Goal: Use online tool/utility: Utilize a website feature to perform a specific function

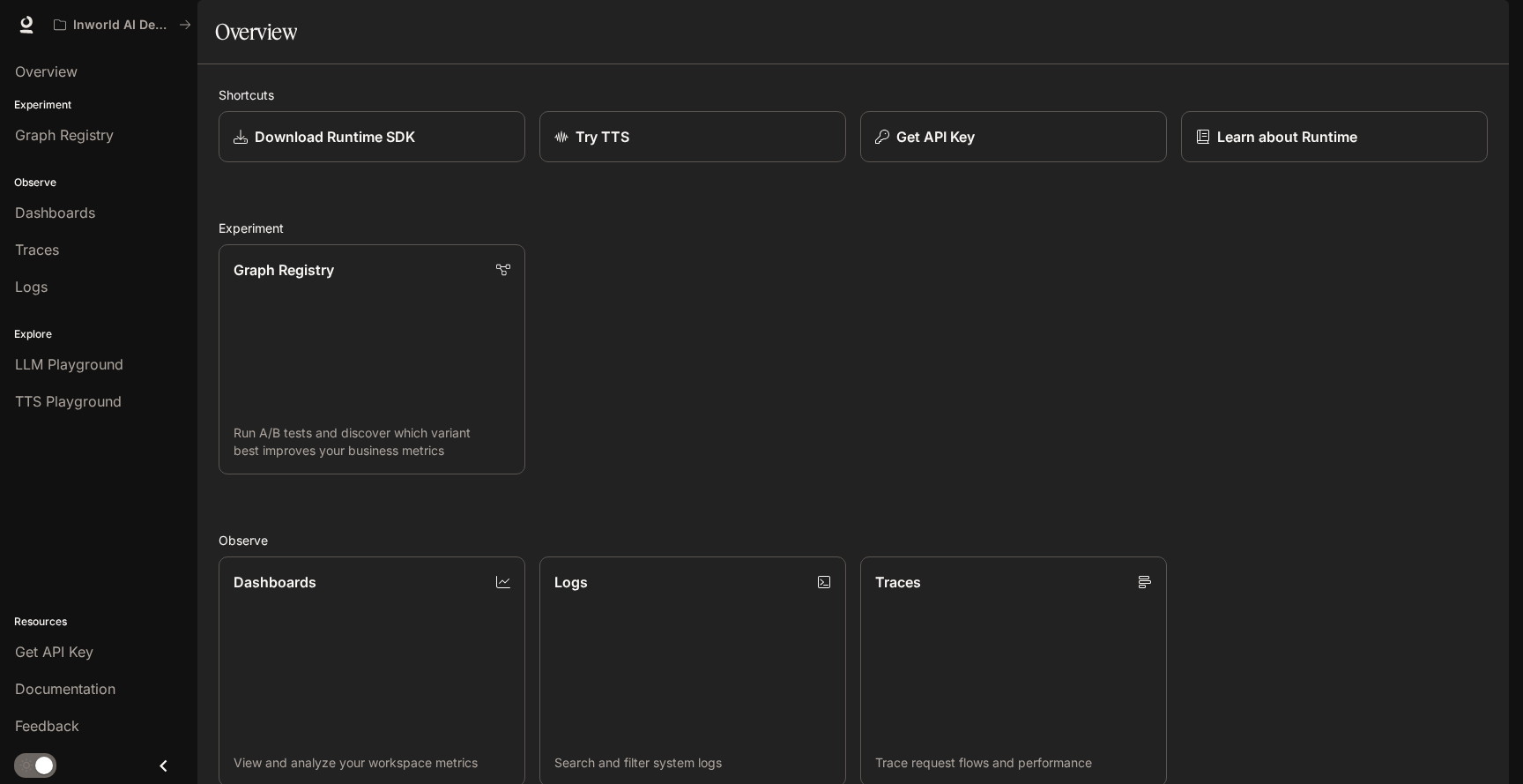
click at [1488, 27] on img "button" at bounding box center [1484, 24] width 25 height 24
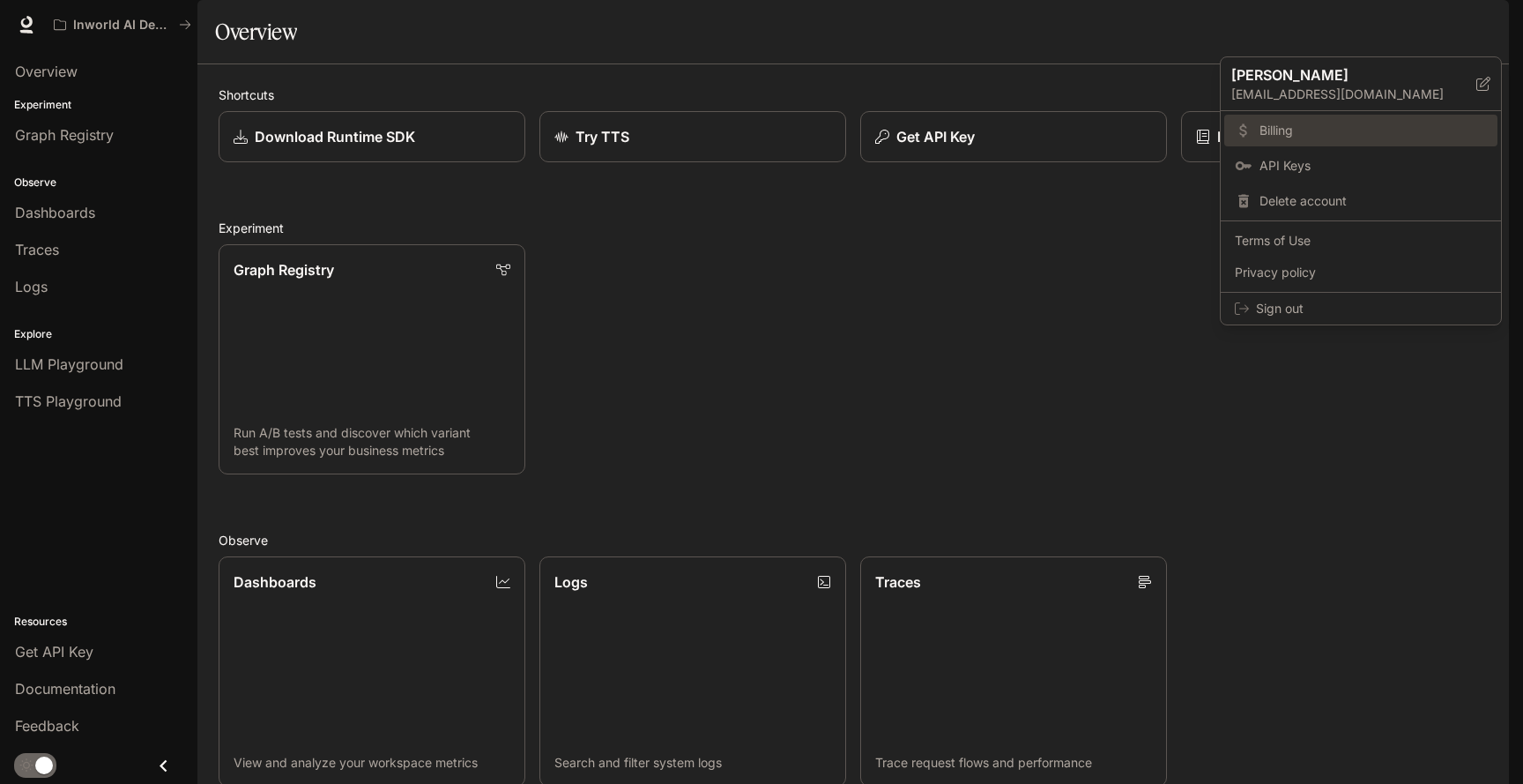
click at [1273, 139] on span "Billing" at bounding box center [1373, 130] width 227 height 18
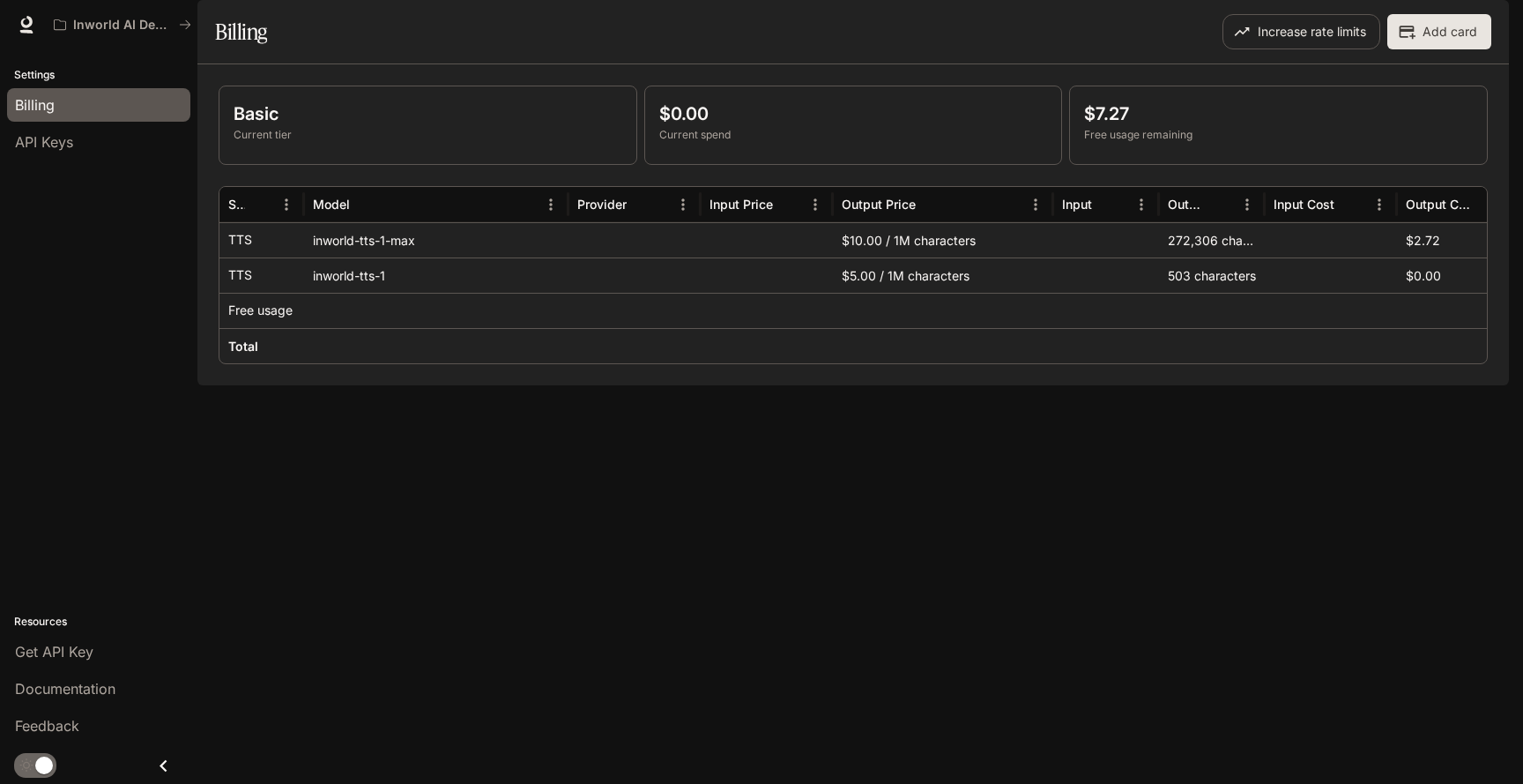
click at [1480, 24] on img "button" at bounding box center [1484, 24] width 25 height 24
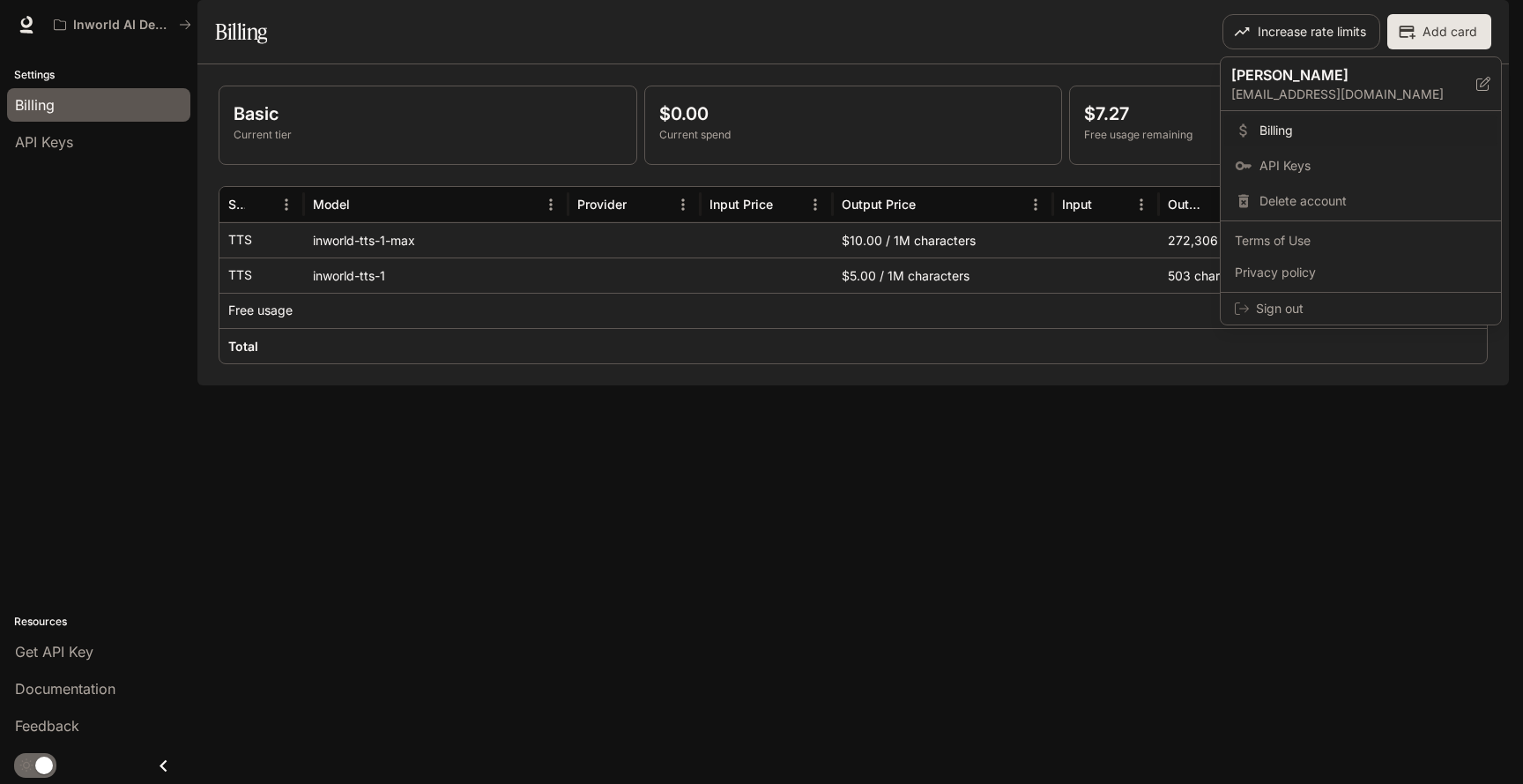
click at [1088, 470] on div at bounding box center [762, 392] width 1523 height 784
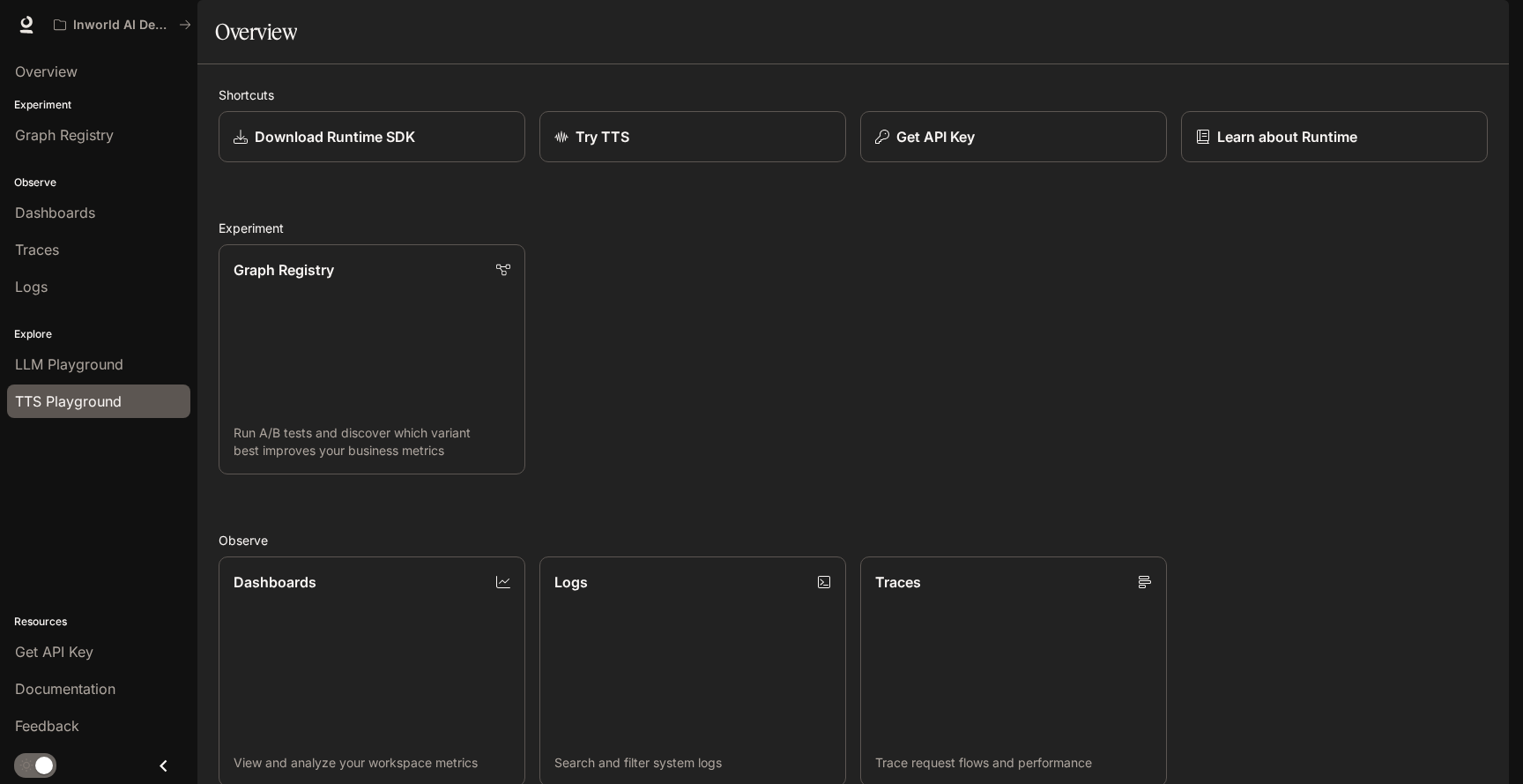
click at [52, 400] on span "TTS Playground" at bounding box center [68, 400] width 106 height 21
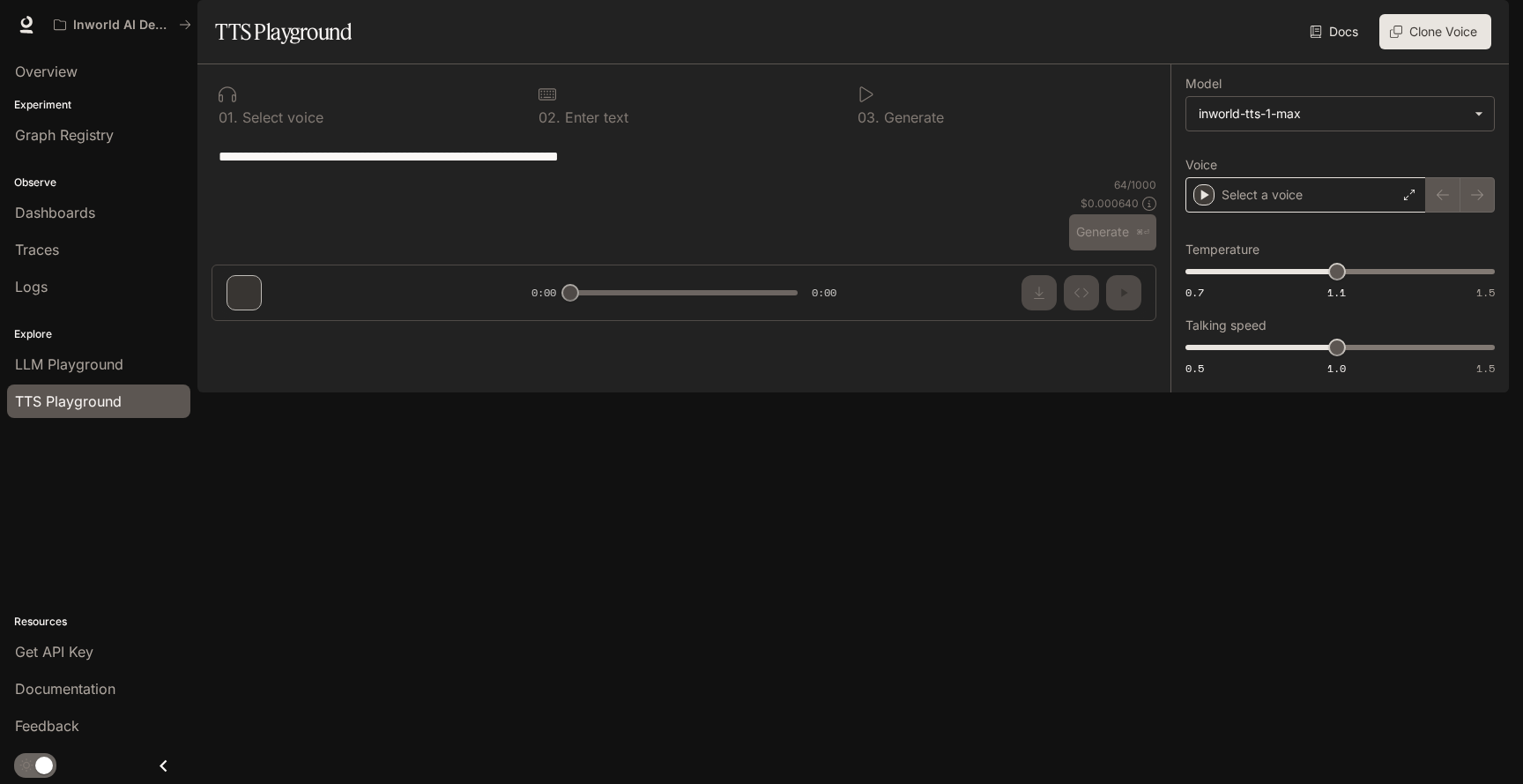
type textarea "**********"
type input "****"
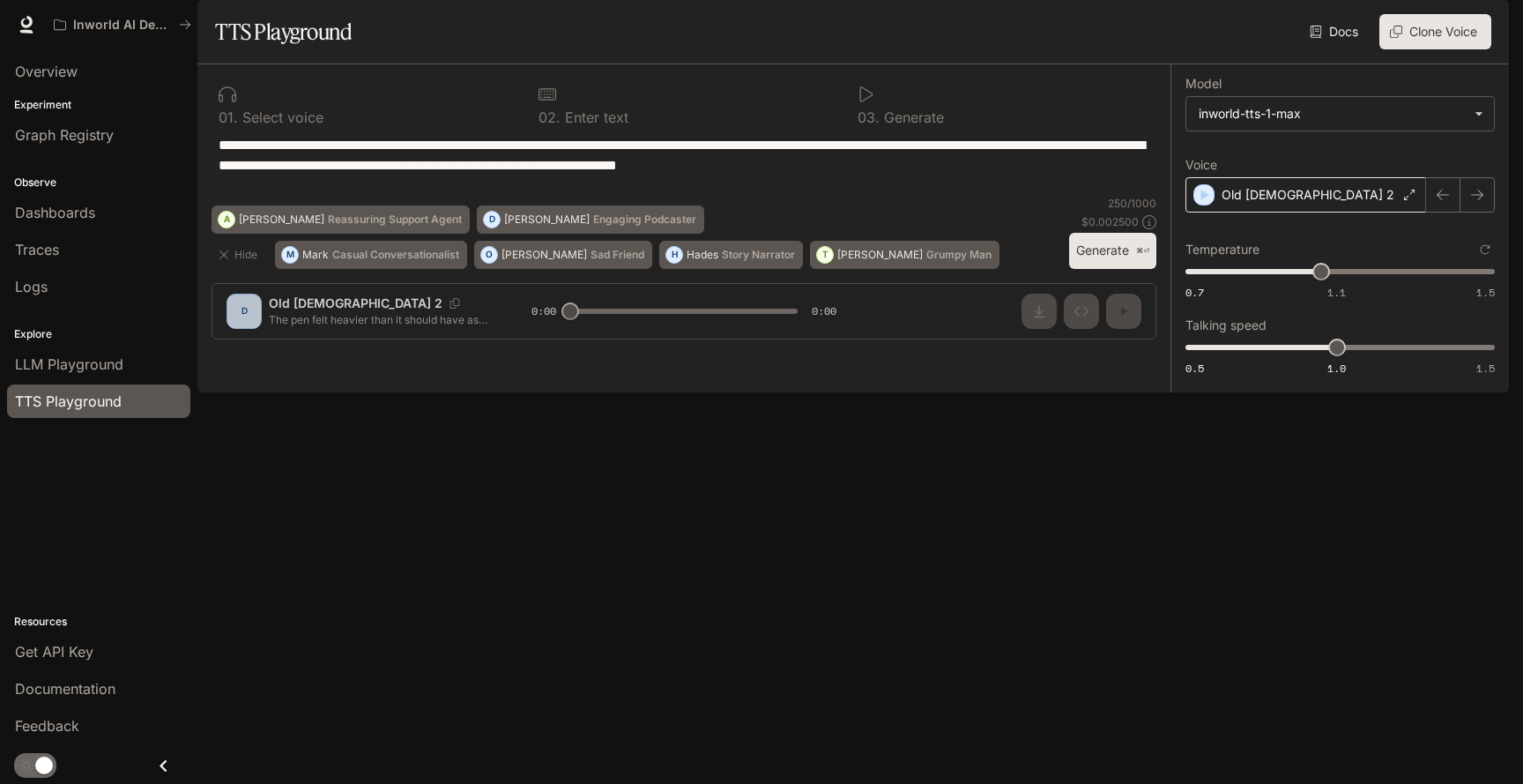
click at [1305, 212] on div "Old Lady 2" at bounding box center [1305, 194] width 240 height 35
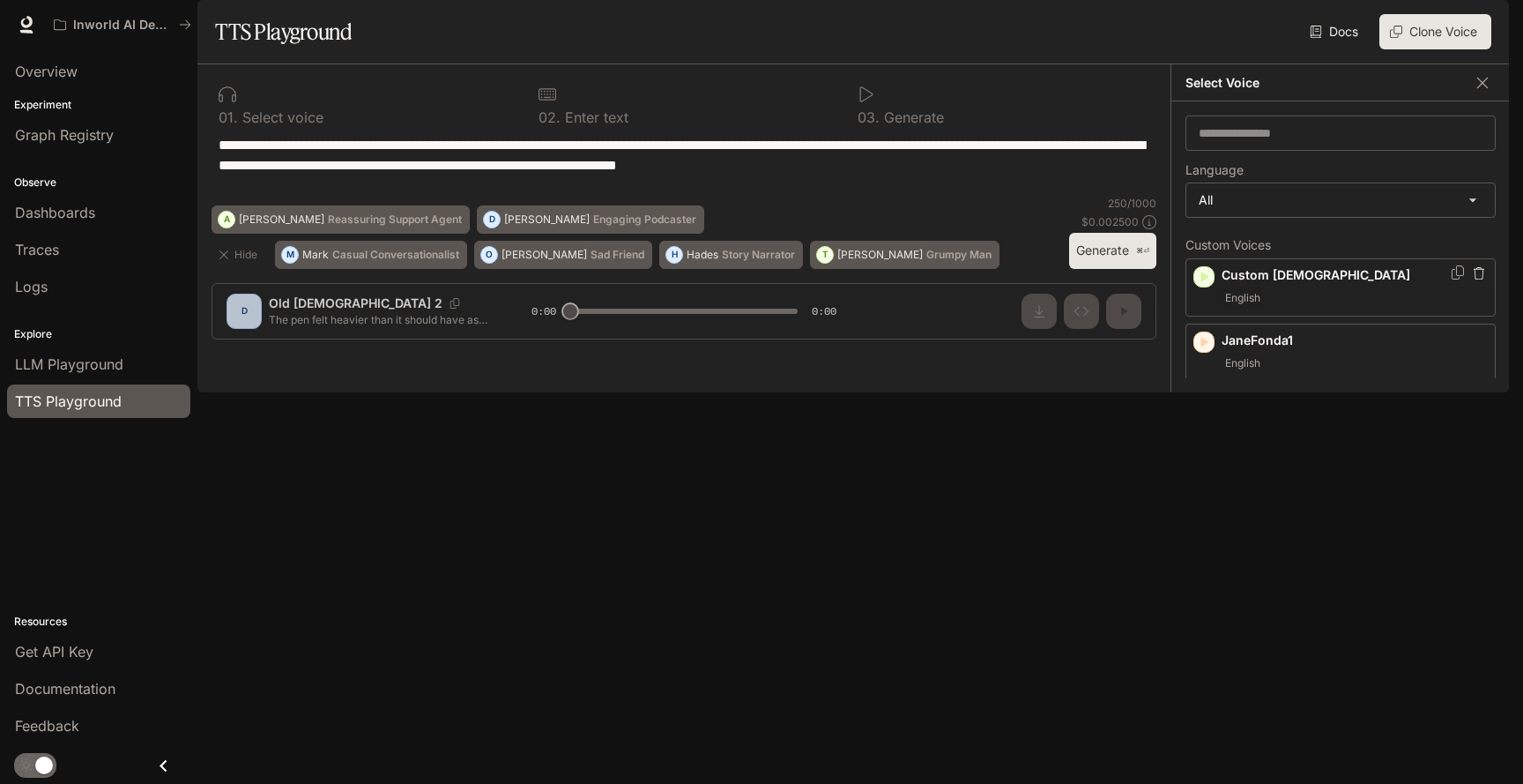
click at [1285, 308] on div "Custom Lady English" at bounding box center [1354, 286] width 266 height 42
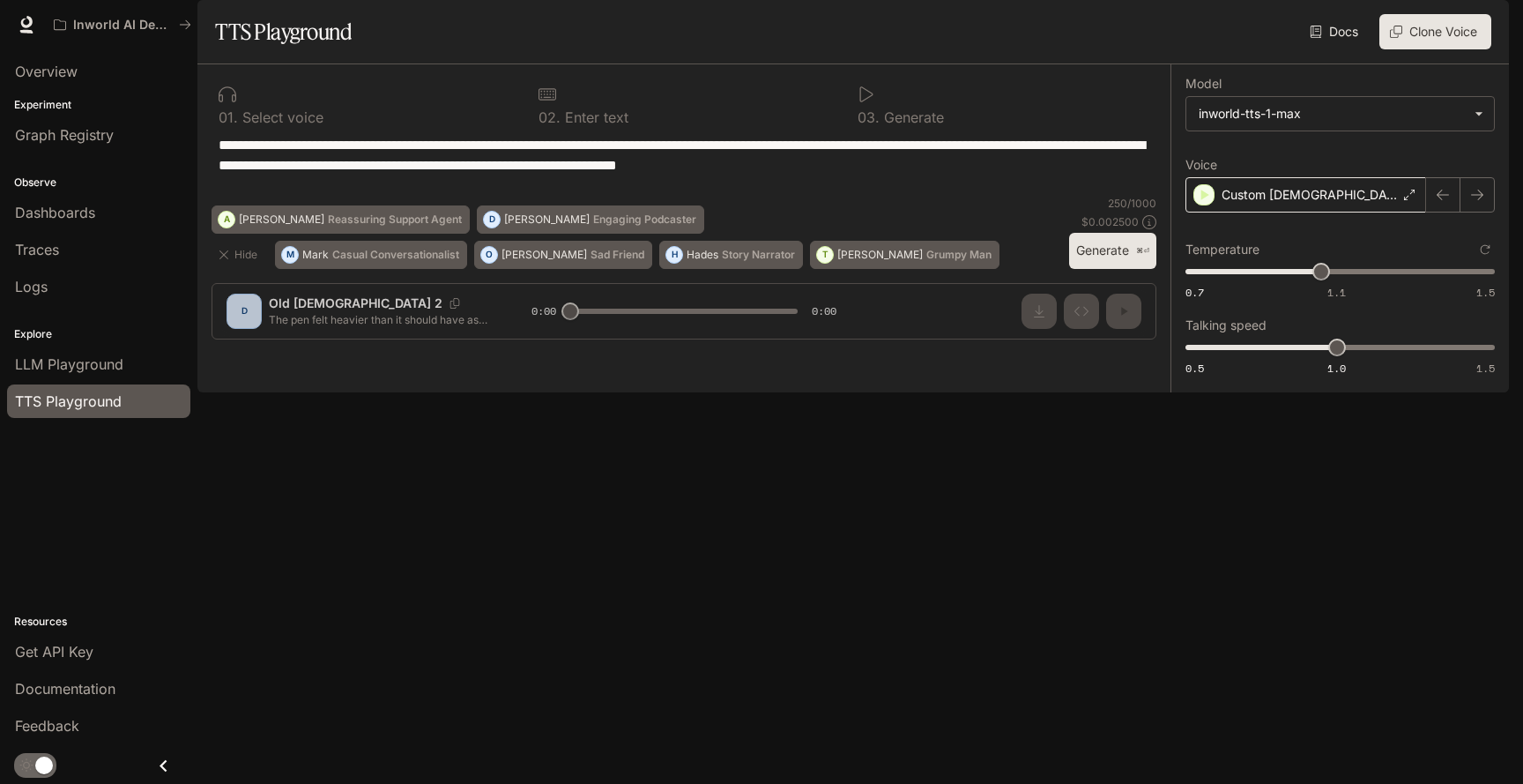
click at [1302, 212] on div "Custom Lady" at bounding box center [1305, 194] width 240 height 35
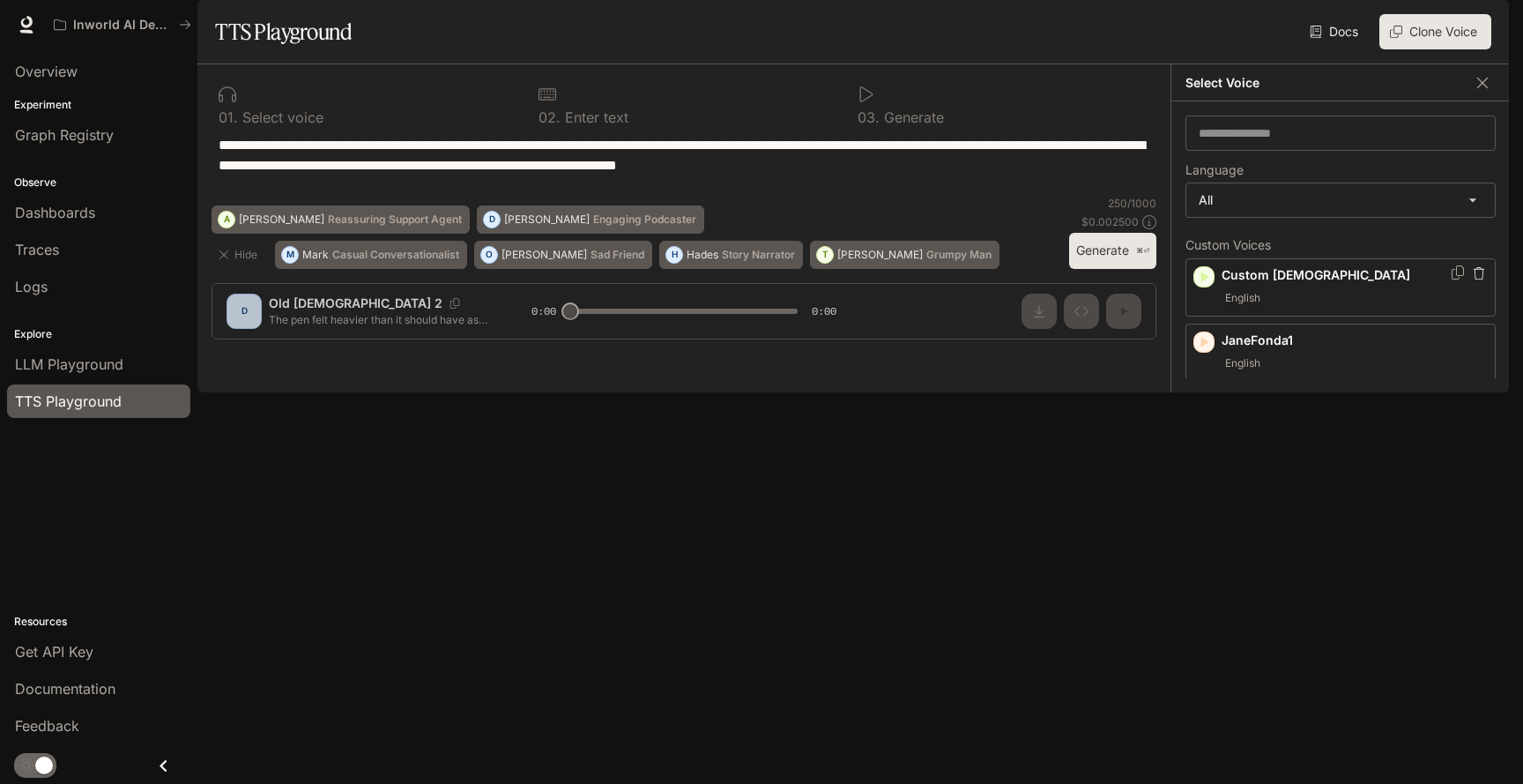
click at [1204, 282] on icon "button" at bounding box center [1205, 276] width 8 height 10
click at [1208, 416] on icon "button" at bounding box center [1204, 407] width 18 height 18
click at [1204, 478] on icon "button" at bounding box center [1205, 472] width 8 height 10
click at [1203, 543] on icon "button" at bounding box center [1205, 537] width 8 height 10
click at [1203, 286] on icon "button" at bounding box center [1204, 276] width 18 height 18
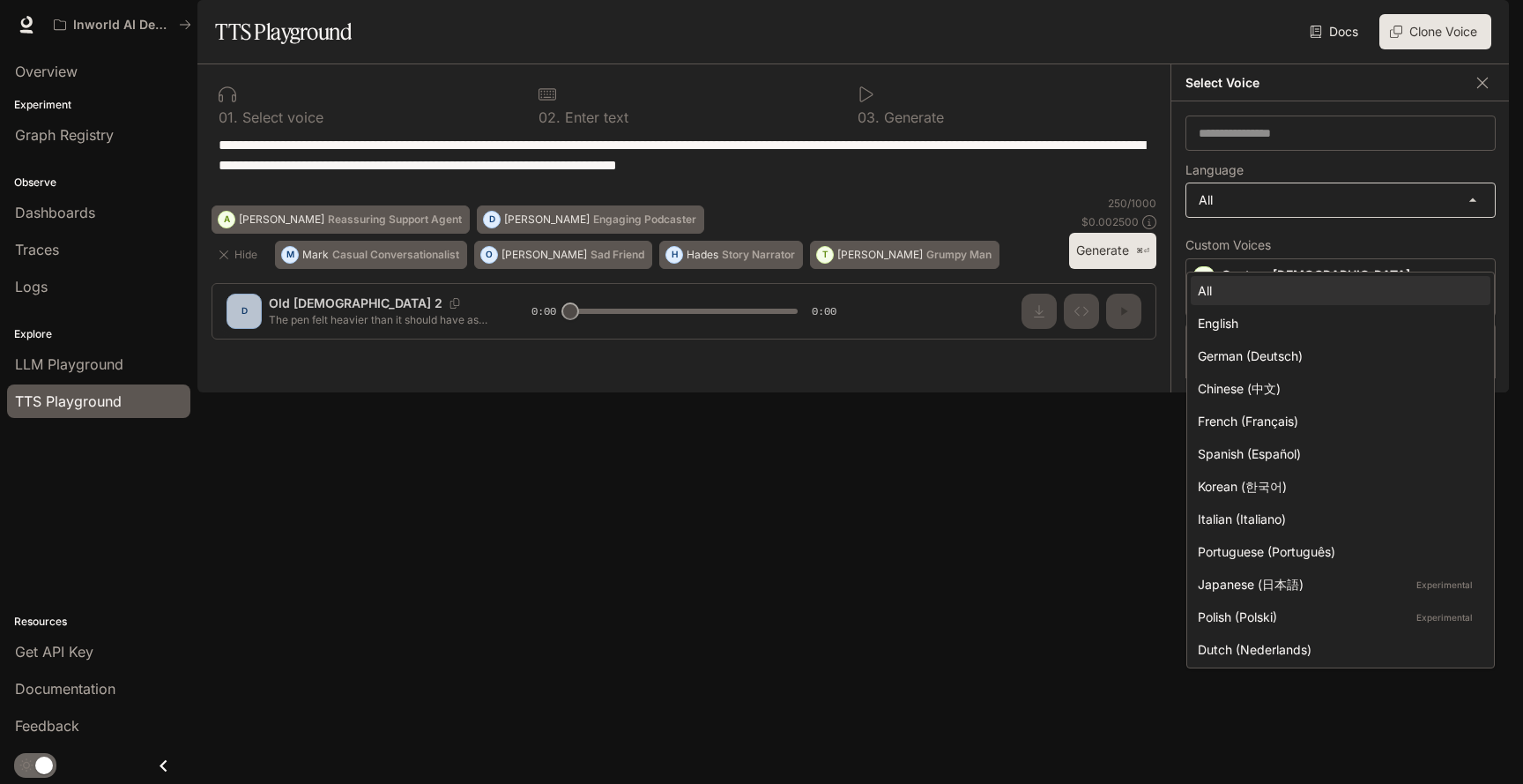
click at [1326, 257] on body "**********" at bounding box center [762, 392] width 1523 height 784
click at [1249, 320] on div "English" at bounding box center [1337, 323] width 279 height 19
type input "*****"
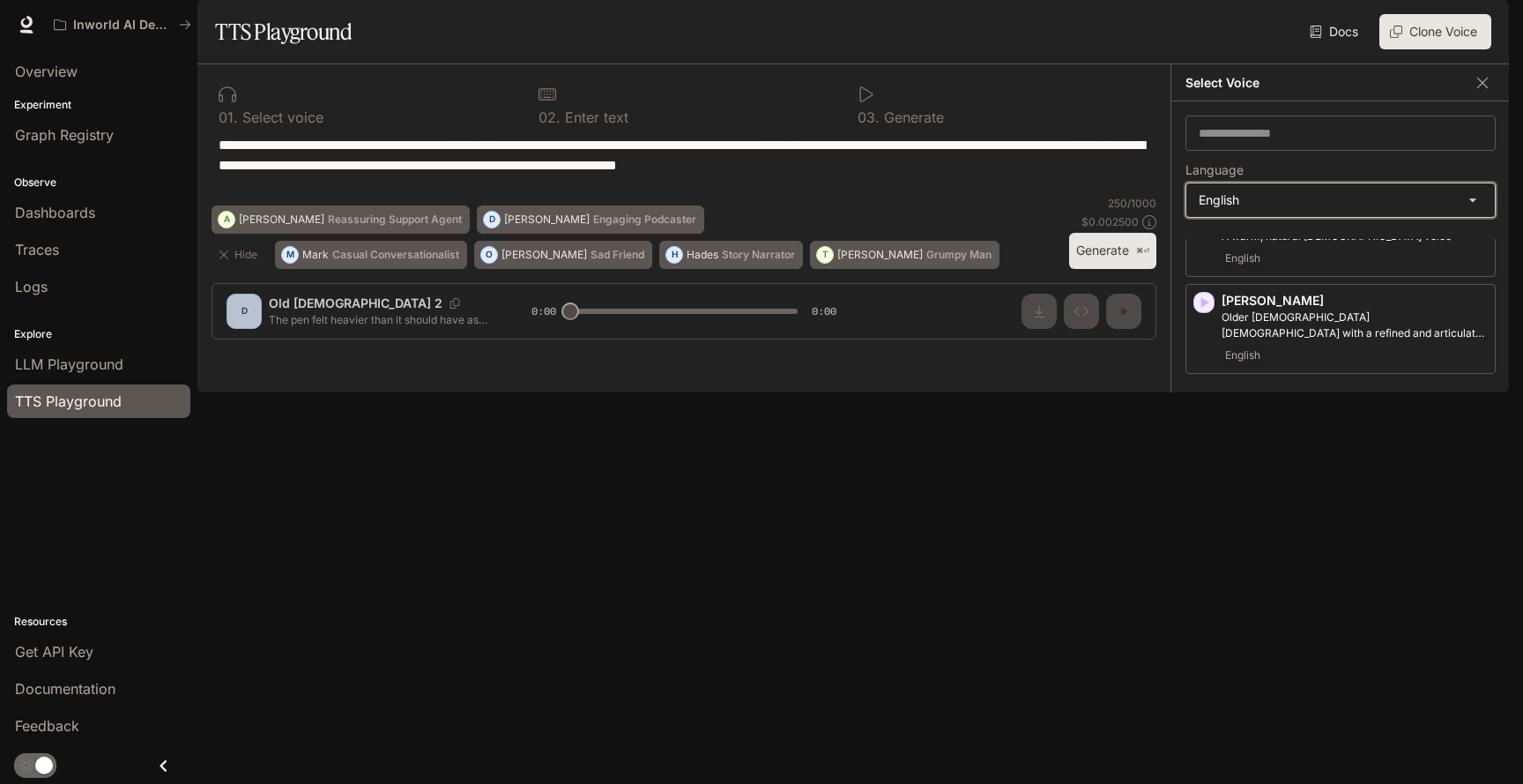
scroll to position [525, 0]
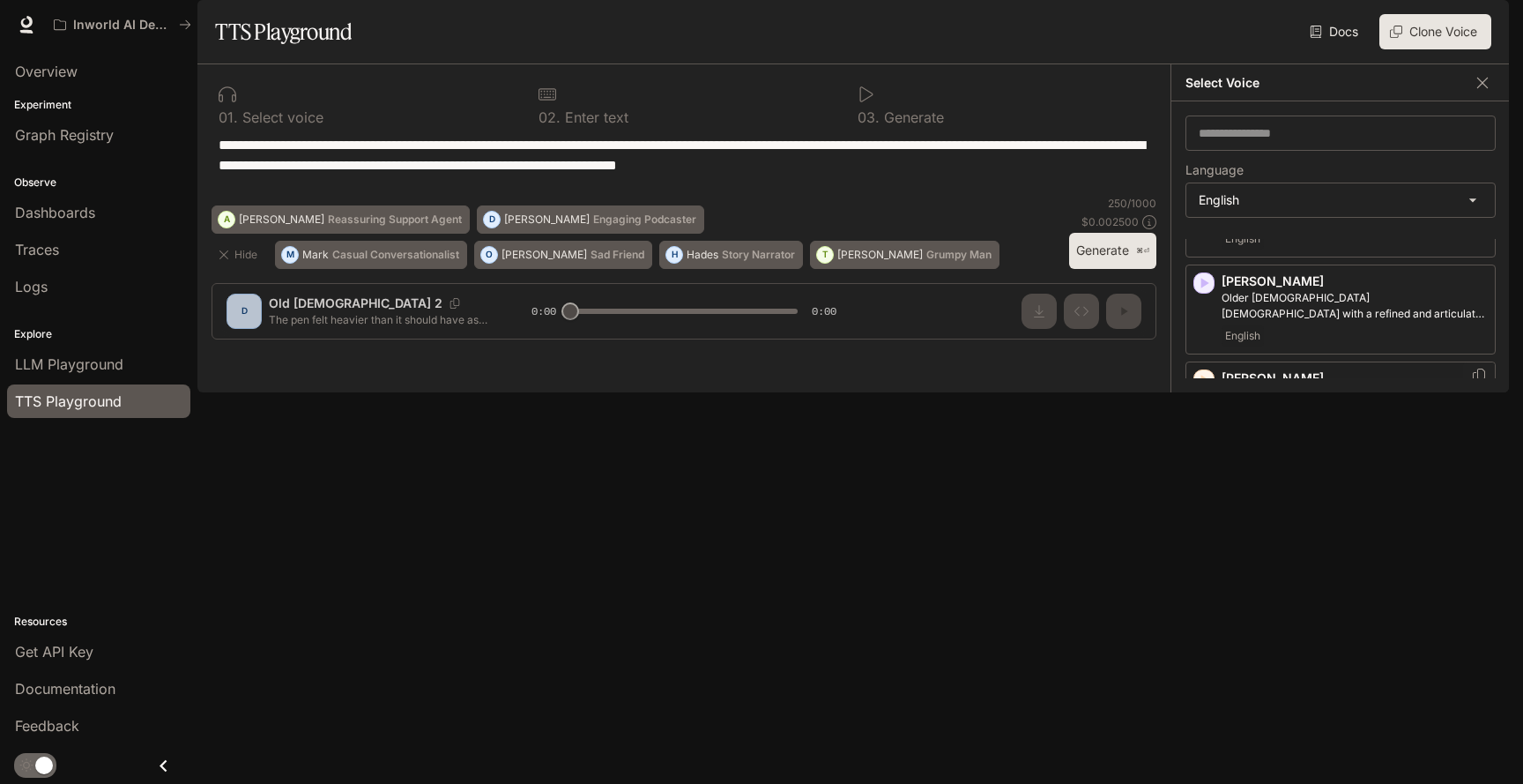
click at [1204, 385] on icon "button" at bounding box center [1205, 380] width 8 height 10
click at [1285, 402] on p "Gentle and elegant female voice" at bounding box center [1354, 395] width 266 height 16
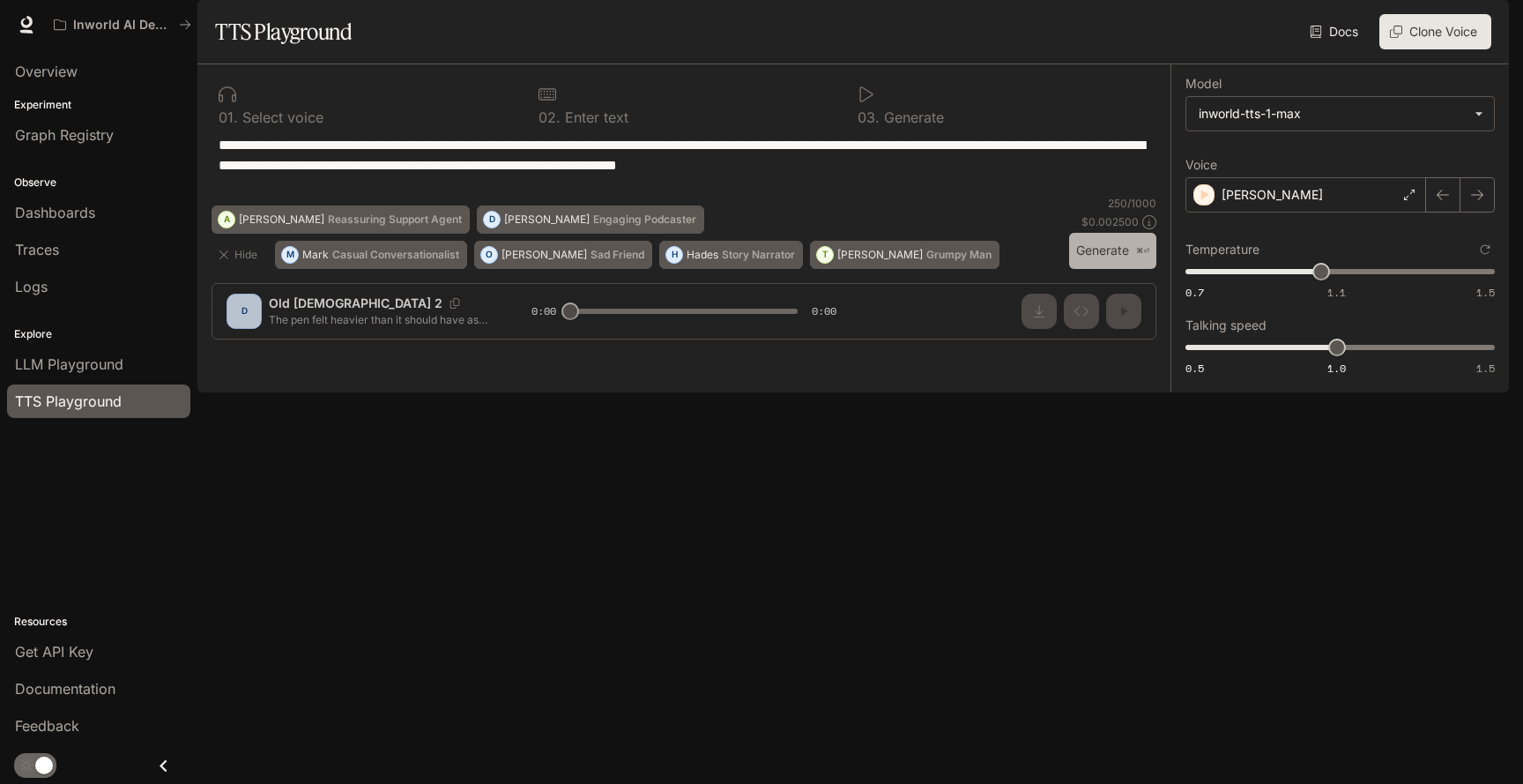
click at [1100, 269] on button "Generate ⌘⏎" at bounding box center [1113, 251] width 88 height 36
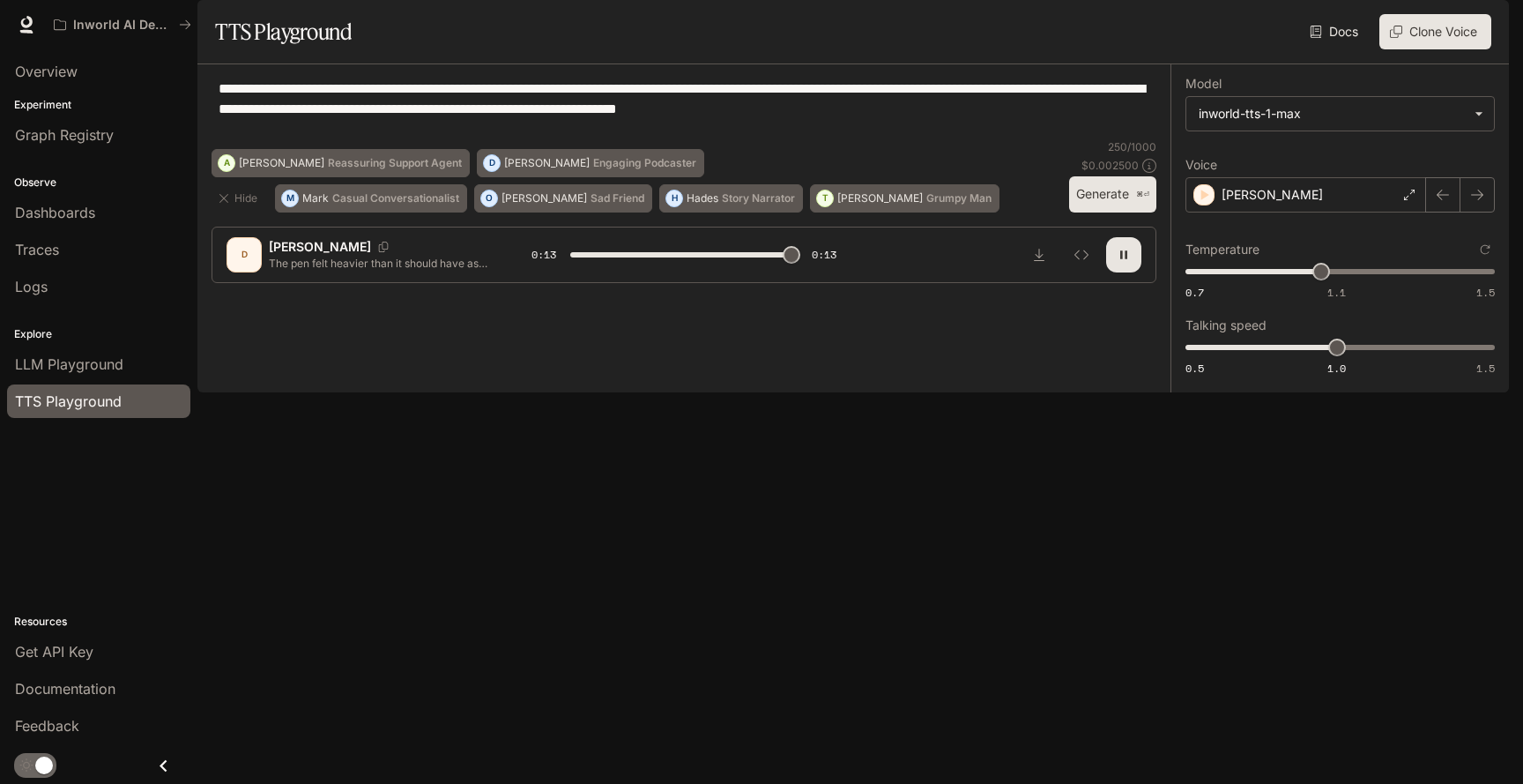
type input "*"
click at [1355, 212] on div "Deborah" at bounding box center [1305, 194] width 240 height 35
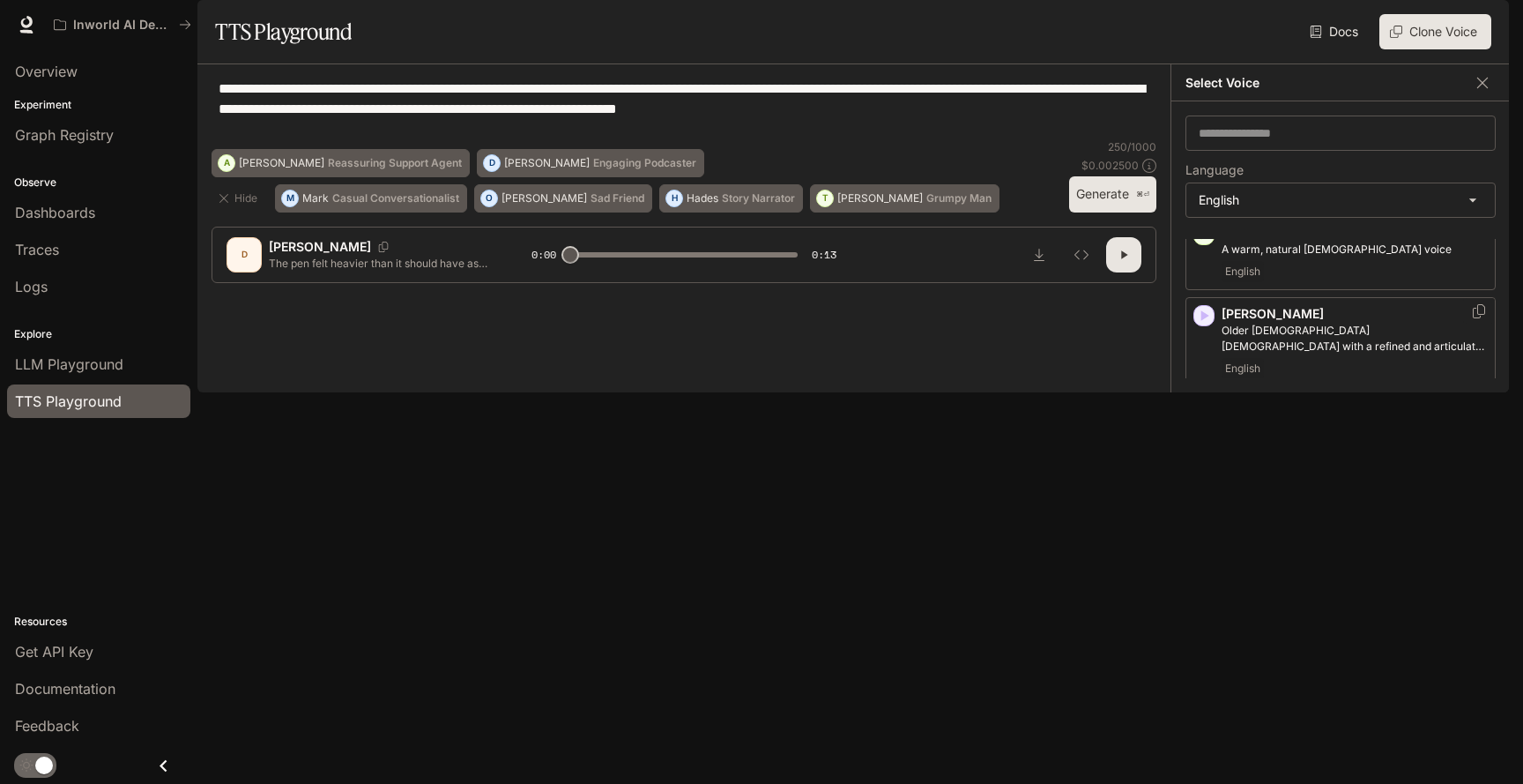
scroll to position [497, 0]
click at [1481, 411] on icon "Copy Voice ID" at bounding box center [1479, 403] width 12 height 14
click at [1485, 24] on img "button" at bounding box center [1484, 24] width 25 height 24
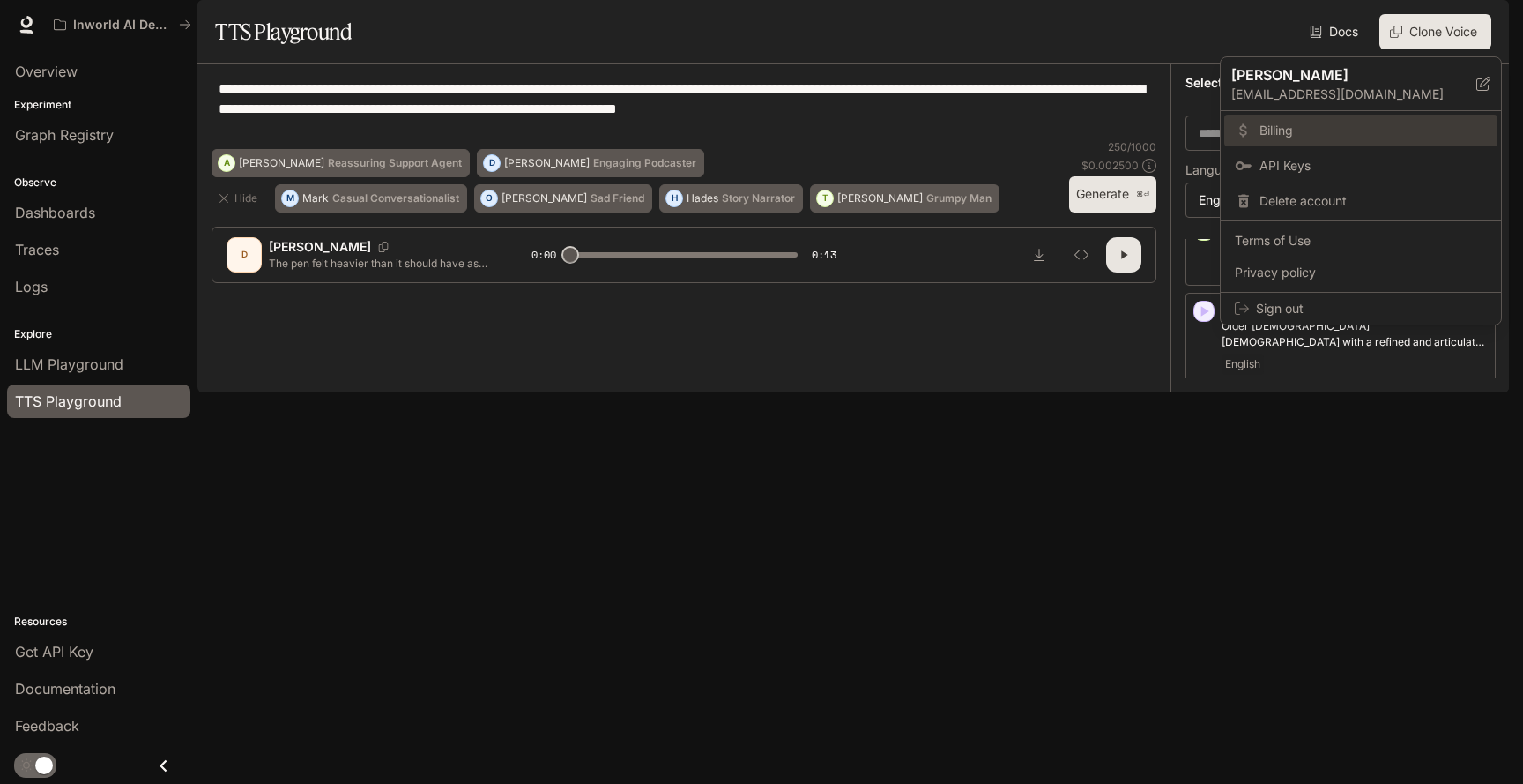
click at [1301, 132] on span "Billing" at bounding box center [1373, 130] width 227 height 18
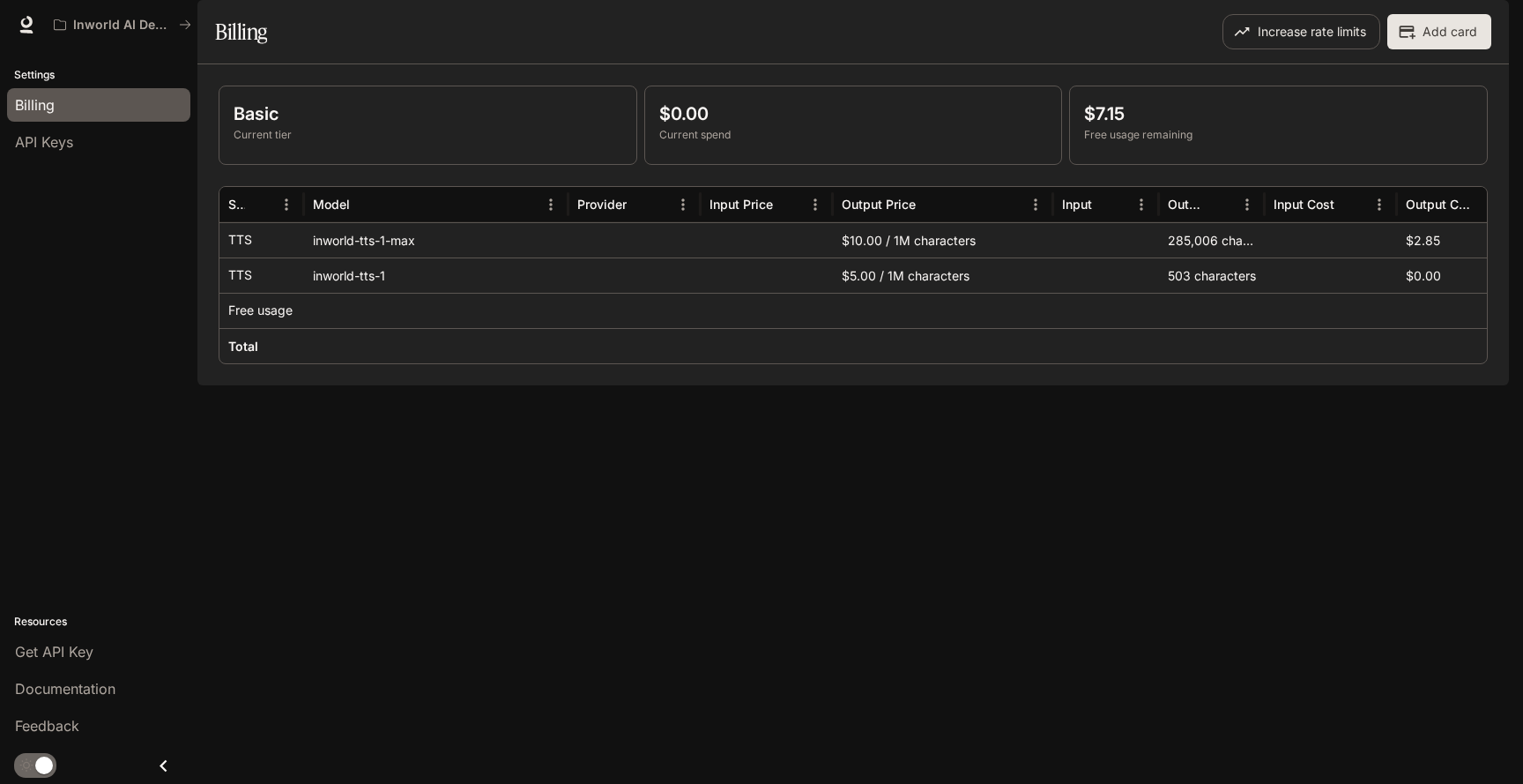
click at [1480, 21] on img "button" at bounding box center [1484, 24] width 25 height 24
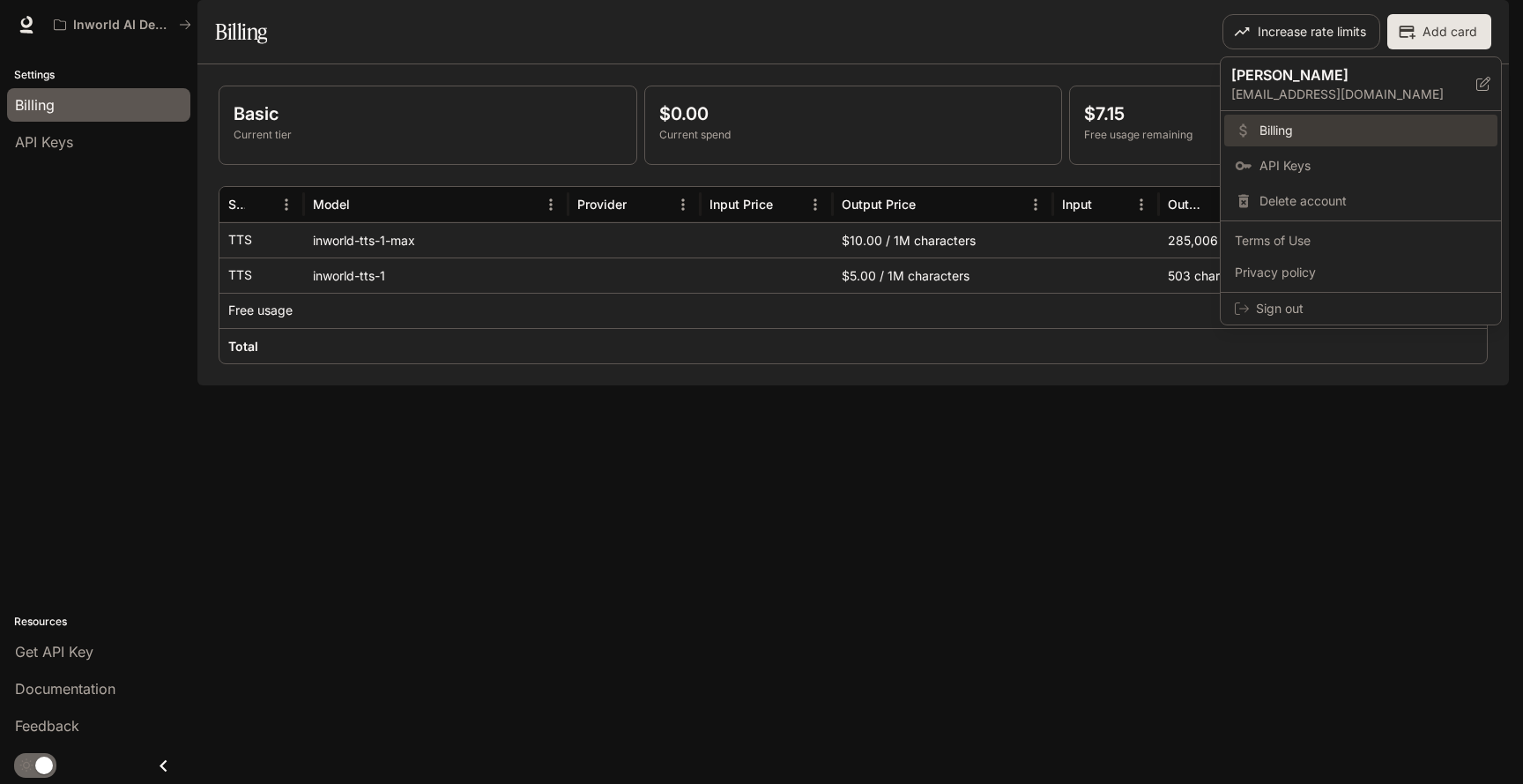
click at [1311, 139] on span "Billing" at bounding box center [1373, 130] width 227 height 18
click at [1102, 172] on div at bounding box center [762, 392] width 1523 height 784
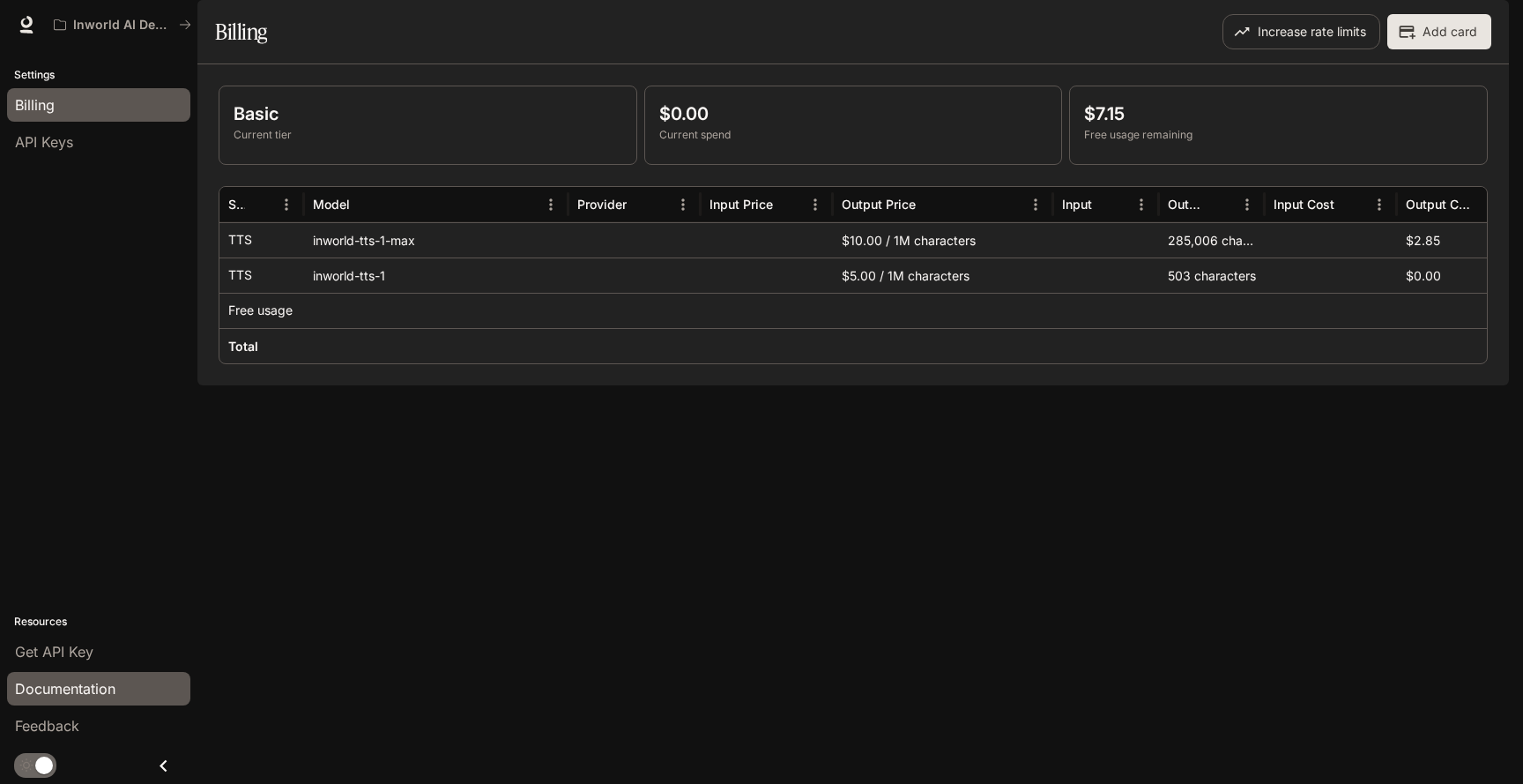
click at [74, 692] on span "Documentation" at bounding box center [65, 688] width 101 height 21
